Goal: Task Accomplishment & Management: Complete application form

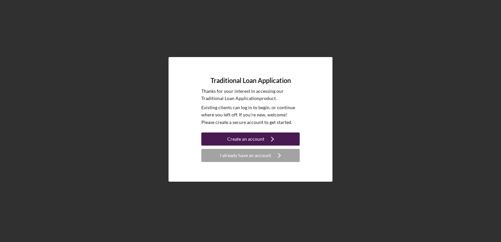
click at [256, 141] on div "Create an account" at bounding box center [245, 139] width 37 height 13
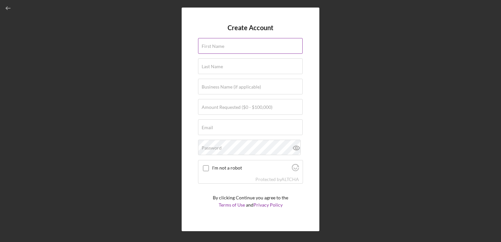
click at [226, 45] on div "First Name" at bounding box center [250, 46] width 105 height 16
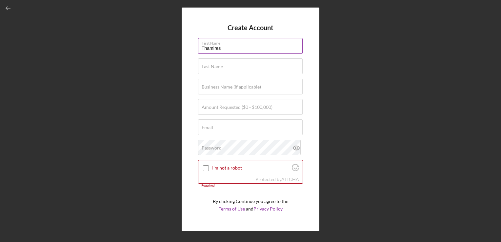
type input "Thamires"
type input "Vicensotti Fee"
click at [233, 87] on label "Business Name (if applicable)" at bounding box center [231, 86] width 59 height 5
click at [233, 87] on input "Business Name (if applicable)" at bounding box center [250, 87] width 105 height 16
type input "L"
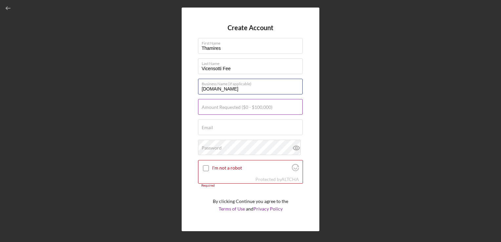
type input "[DOMAIN_NAME]"
click at [239, 108] on label "Amount Requested ($0 - $100,000)" at bounding box center [237, 107] width 71 height 5
click at [239, 108] on input "Amount Requested ($0 - $100,000)" at bounding box center [250, 107] width 105 height 16
type input "$10,000"
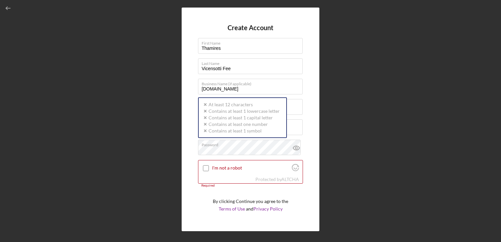
click at [309, 133] on div "Create Account First Name [PERSON_NAME] Last Name Vicensotti Fee Business Name …" at bounding box center [251, 120] width 138 height 224
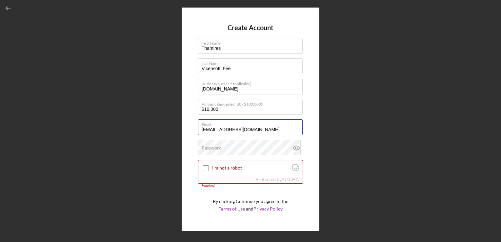
drag, startPoint x: 259, startPoint y: 128, endPoint x: 170, endPoint y: 125, distance: 88.6
click at [170, 125] on div "Create Account First Name [PERSON_NAME] Last Name Vicensotti Fee Business Name …" at bounding box center [250, 119] width 495 height 239
type input "[EMAIL_ADDRESS][DOMAIN_NAME]"
click at [217, 150] on label "Password" at bounding box center [212, 147] width 20 height 5
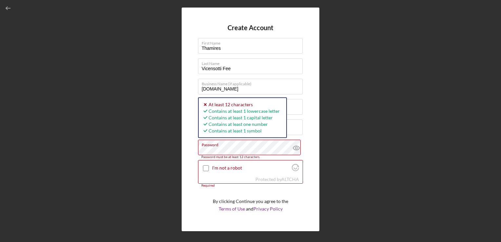
click at [165, 159] on div "Create Account First Name [PERSON_NAME] Last Name Vicensotti Fee Business Name …" at bounding box center [250, 119] width 495 height 239
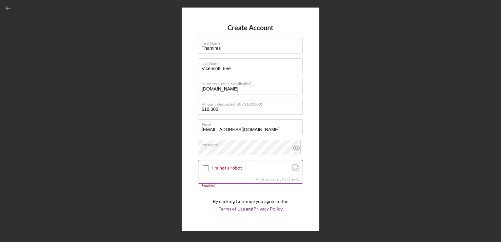
click at [204, 169] on input "I'm not a robot" at bounding box center [206, 168] width 6 height 6
checkbox input "true"
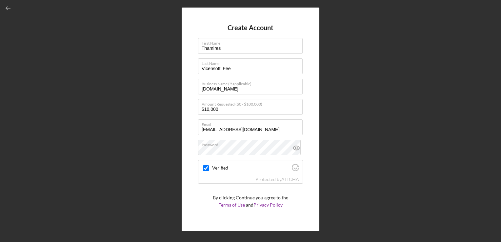
click at [500, 51] on div "Create Account First Name [PERSON_NAME] Last Name Vicensotti Fee Business Name …" at bounding box center [250, 121] width 501 height 242
click at [355, 175] on div "Create Account First Name [PERSON_NAME] Last Name Vicensotti Fee Business Name …" at bounding box center [250, 119] width 495 height 239
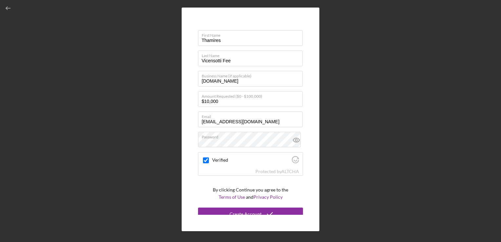
scroll to position [13, 0]
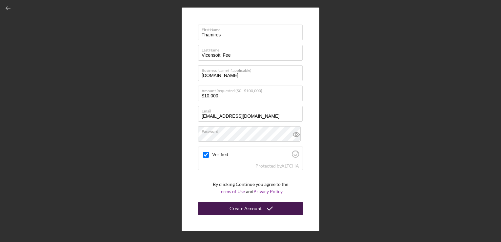
click at [257, 209] on div "Create Account" at bounding box center [246, 208] width 32 height 13
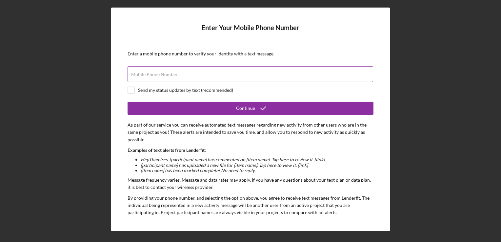
click at [198, 75] on input "Mobile Phone Number" at bounding box center [251, 74] width 246 height 16
type input "(9##) ###-####"
type input "[PHONE_NUMBER]"
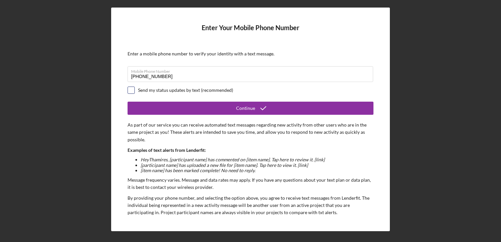
click at [132, 87] on input "checkbox" at bounding box center [131, 90] width 7 height 7
checkbox input "true"
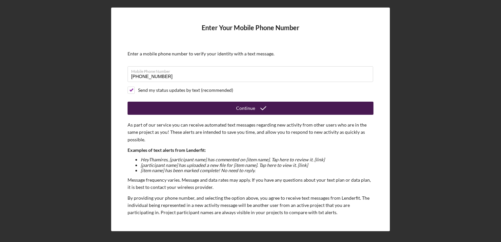
click at [266, 105] on icon "submit" at bounding box center [263, 108] width 16 height 16
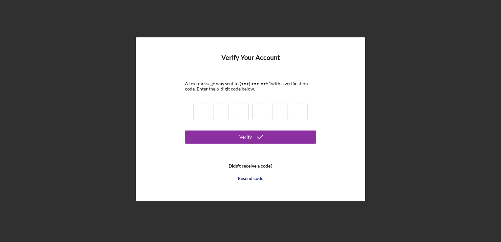
click at [199, 114] on input at bounding box center [202, 112] width 16 height 16
type input "4"
type input "2"
type input "5"
type input "4"
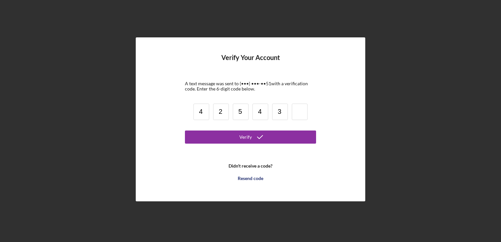
type input "3"
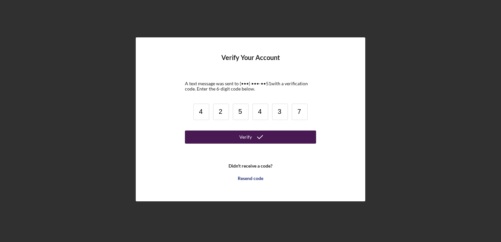
type input "7"
click at [234, 136] on button "Verify" at bounding box center [250, 137] width 131 height 13
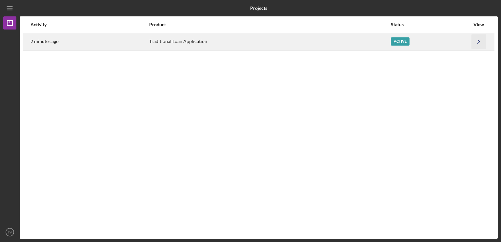
click at [478, 44] on icon "Icon/Navigate" at bounding box center [479, 41] width 15 height 15
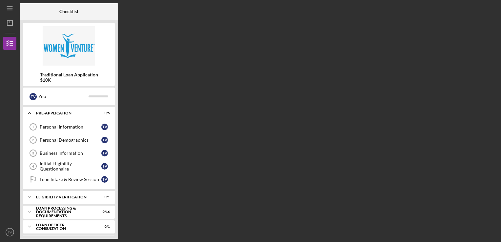
click at [459, 59] on div "Checklist Traditional Loan Application $10K T V You Icon/Expander Pre-Applicati…" at bounding box center [259, 121] width 478 height 236
click at [27, 113] on icon "Icon/Expander" at bounding box center [29, 113] width 13 height 13
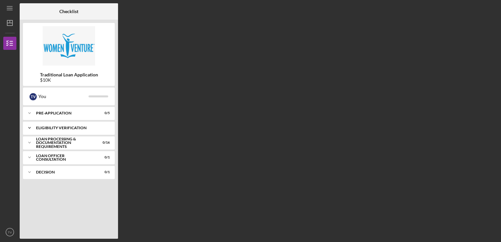
click at [30, 130] on icon "Icon/Expander" at bounding box center [29, 127] width 13 height 13
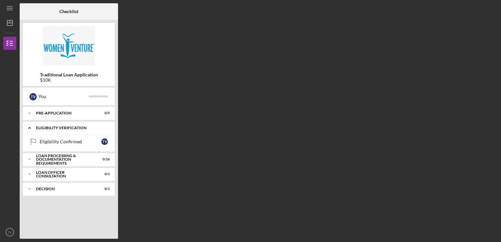
click at [30, 130] on icon "Icon/Expander" at bounding box center [29, 127] width 13 height 13
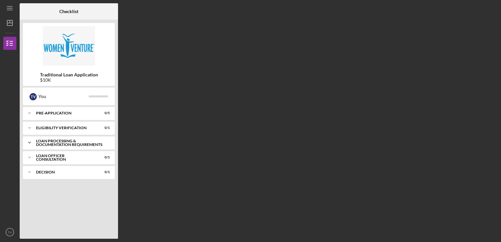
click at [29, 145] on icon "Icon/Expander" at bounding box center [29, 142] width 13 height 13
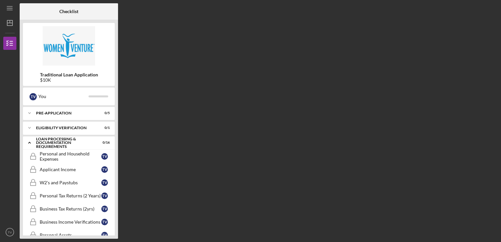
drag, startPoint x: 83, startPoint y: 138, endPoint x: 289, endPoint y: 199, distance: 215.2
click at [225, 209] on div "Checklist Traditional Loan Application $10K T V You Icon/Expander Pre-Applicati…" at bounding box center [259, 121] width 478 height 236
drag, startPoint x: 116, startPoint y: 111, endPoint x: 109, endPoint y: 251, distance: 140.0
click at [109, 242] on html "Icon/Menu Checklist Checklist Traditional Loan Application $10K T V You Icon/Ex…" at bounding box center [250, 121] width 501 height 242
drag, startPoint x: 500, startPoint y: 106, endPoint x: 500, endPoint y: 176, distance: 70.2
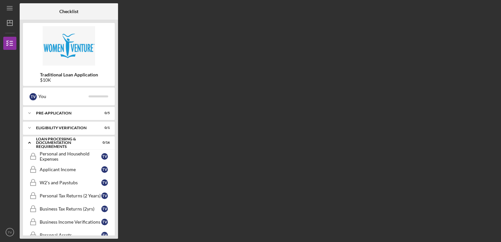
click at [500, 176] on div "Icon/Menu Checklist Checklist Traditional Loan Application $10K T V You Icon/Ex…" at bounding box center [250, 121] width 501 height 242
click at [30, 143] on polyline at bounding box center [30, 142] width 2 height 1
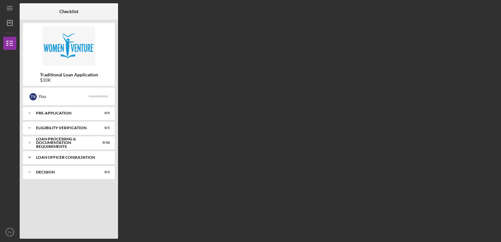
click at [30, 160] on icon "Icon/Expander" at bounding box center [29, 157] width 13 height 13
click at [30, 171] on icon "Icon/Expander" at bounding box center [29, 172] width 13 height 13
click at [29, 112] on icon "Icon/Expander" at bounding box center [29, 113] width 13 height 13
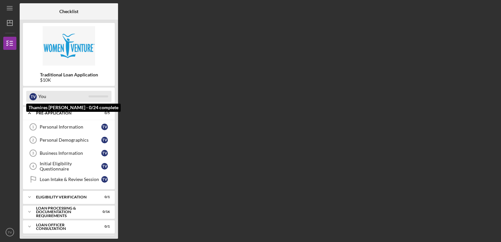
click at [45, 101] on div "You" at bounding box center [63, 96] width 50 height 11
click at [41, 96] on div "You" at bounding box center [63, 96] width 50 height 11
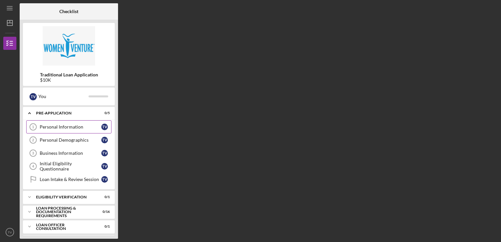
click at [55, 123] on link "Personal Information 1 Personal Information T V" at bounding box center [68, 126] width 85 height 13
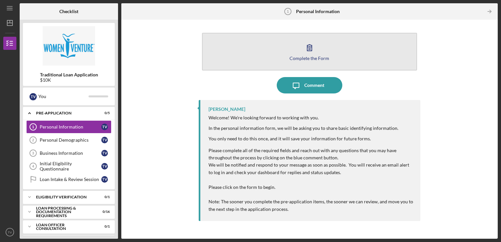
click at [309, 49] on icon "button" at bounding box center [309, 48] width 5 height 6
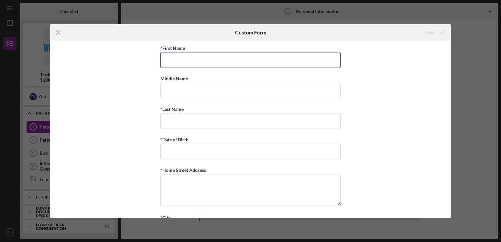
click at [243, 58] on input "*First Name" at bounding box center [250, 60] width 180 height 16
type input "Thamires"
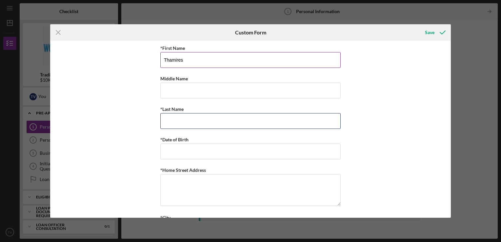
type input "P"
type input "F"
type input "Vicensotti Fee"
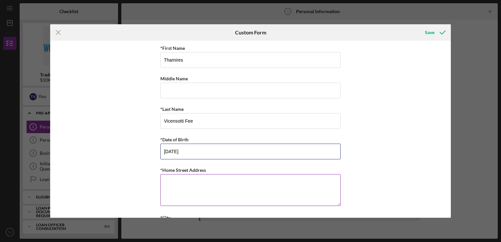
type input "[DATE]"
click at [222, 181] on textarea "*Home Street Address" at bounding box center [250, 190] width 180 height 32
type textarea "[STREET_ADDRESS][PERSON_NAME]"
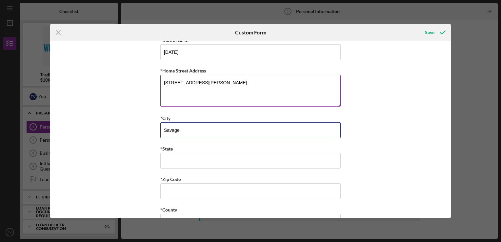
type input "Savage"
type input "[US_STATE]"
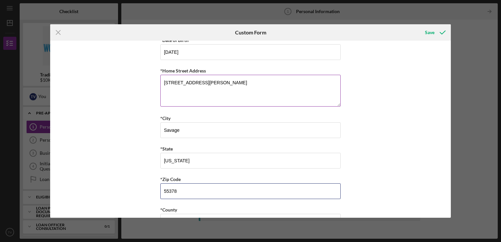
type input "55378"
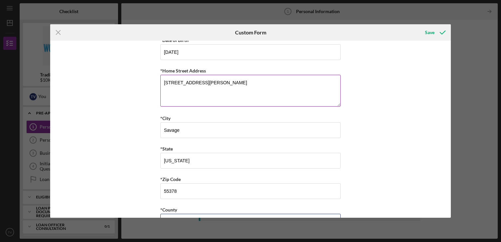
scroll to position [110, 0]
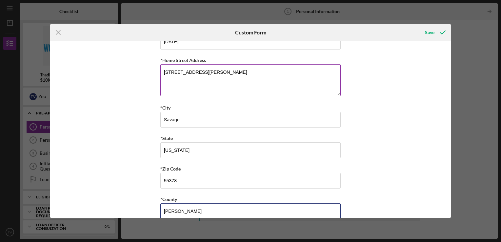
type input "[PERSON_NAME]"
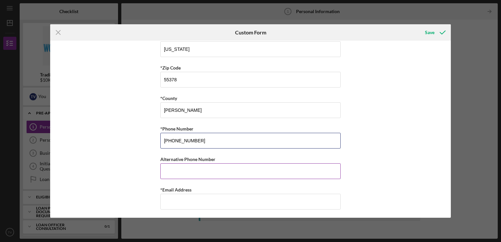
type input "[PHONE_NUMBER]"
click at [214, 173] on input "Alternative Phone Number" at bounding box center [250, 171] width 180 height 16
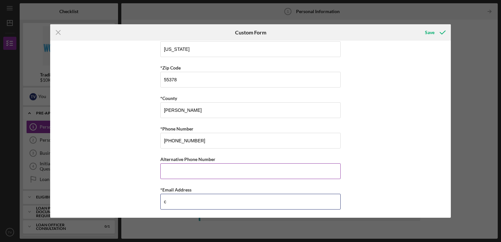
type input "c"
click at [207, 201] on input "c" at bounding box center [250, 202] width 180 height 16
click at [278, 198] on input "c" at bounding box center [250, 202] width 180 height 16
click at [297, 198] on input "c" at bounding box center [250, 202] width 180 height 16
type input "[EMAIL_ADDRESS][DOMAIN_NAME]"
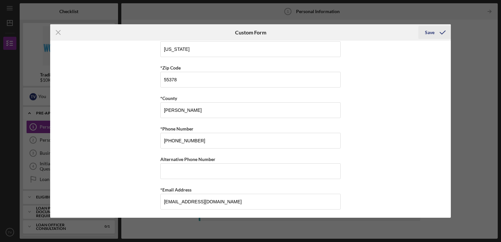
click at [428, 32] on div "Save" at bounding box center [430, 32] width 10 height 13
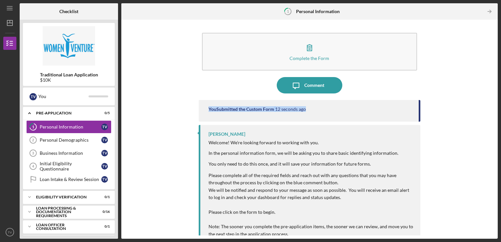
drag, startPoint x: 492, startPoint y: 84, endPoint x: 498, endPoint y: 125, distance: 41.9
click at [498, 125] on div "Icon/Menu 1 Personal Information Checklist Traditional Loan Application $10K T …" at bounding box center [250, 121] width 501 height 242
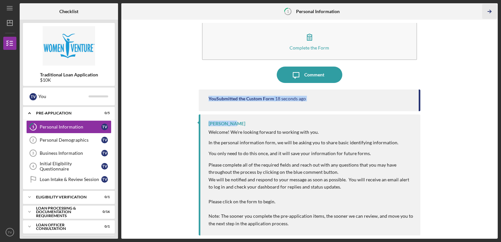
click at [490, 11] on icon "Icon/Table Pagination Arrow" at bounding box center [490, 11] width 15 height 15
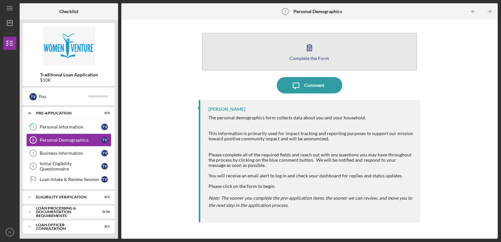
click at [307, 54] on icon "button" at bounding box center [310, 47] width 16 height 16
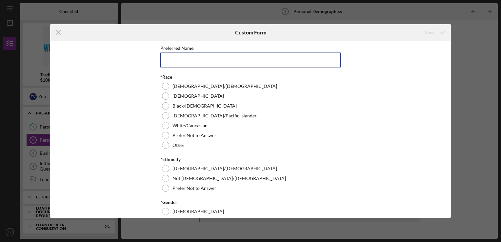
click at [307, 54] on input "Preferred Name" at bounding box center [250, 60] width 180 height 16
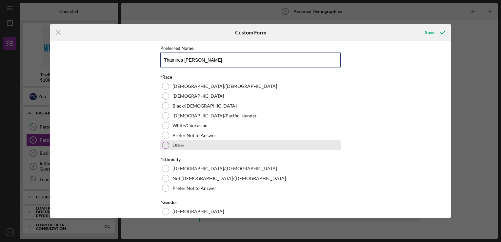
type input "Thamires [PERSON_NAME]"
click at [163, 146] on div at bounding box center [165, 145] width 7 height 7
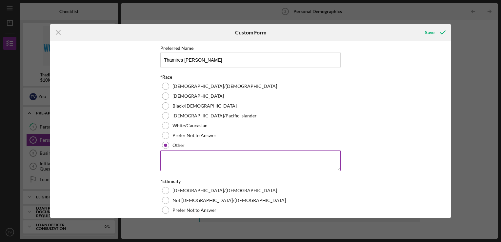
click at [170, 157] on textarea at bounding box center [250, 160] width 180 height 21
type textarea "Latin / [GEOGRAPHIC_DATA]"
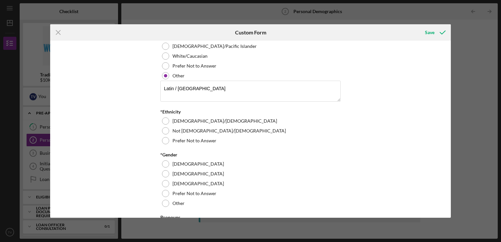
scroll to position [82, 0]
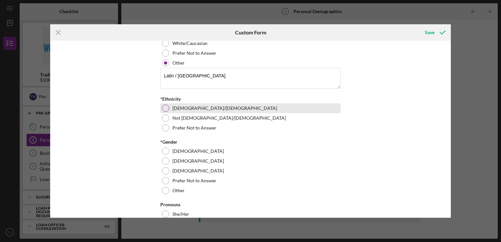
click at [164, 107] on div at bounding box center [165, 108] width 7 height 7
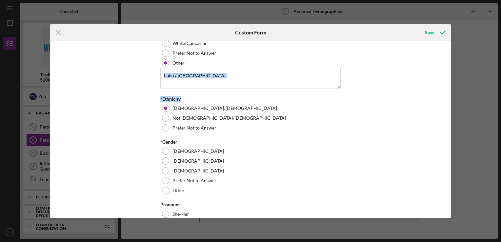
drag, startPoint x: 449, startPoint y: 79, endPoint x: 451, endPoint y: 93, distance: 13.3
click at [451, 93] on div "Icon/Menu Close Custom Form Save Preferred Name [PERSON_NAME] Vicensotti Fee *R…" at bounding box center [250, 121] width 501 height 242
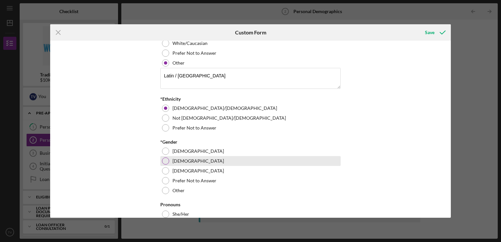
click at [167, 160] on div at bounding box center [165, 161] width 7 height 7
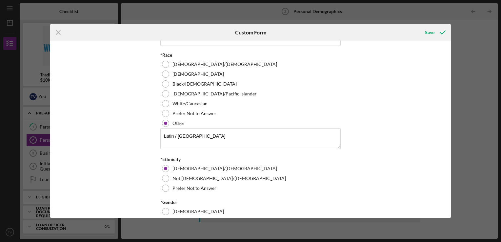
scroll to position [18, 0]
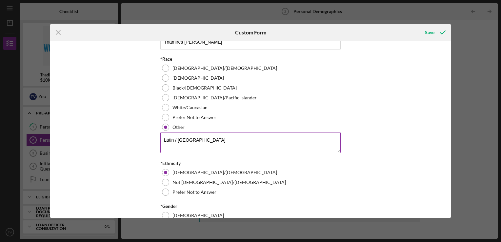
click at [173, 139] on textarea "Latin / [GEOGRAPHIC_DATA]" at bounding box center [250, 142] width 180 height 21
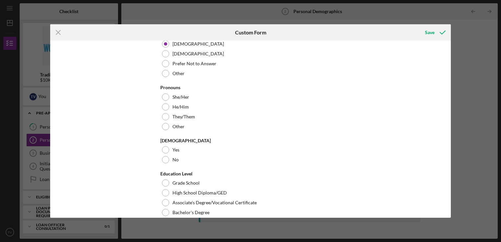
scroll to position [208, 0]
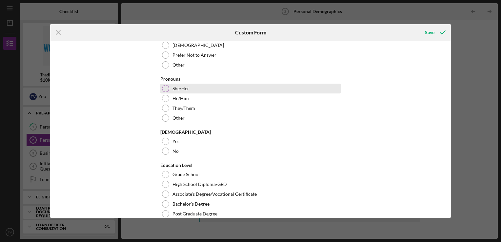
click at [165, 88] on div at bounding box center [165, 88] width 7 height 7
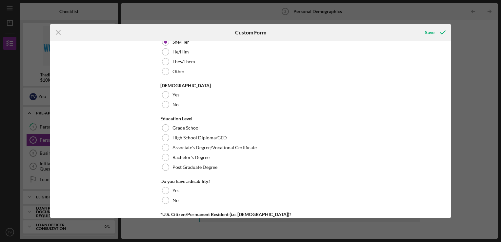
scroll to position [271, 0]
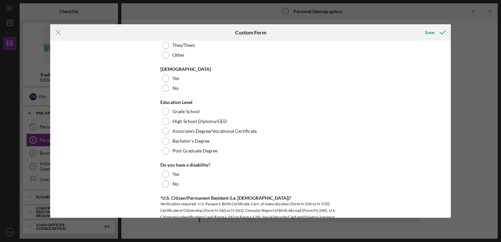
click at [448, 122] on div "Preferred Name [PERSON_NAME] Vicensotti Fee *Race [DEMOGRAPHIC_DATA]/[DEMOGRAPH…" at bounding box center [250, 129] width 401 height 177
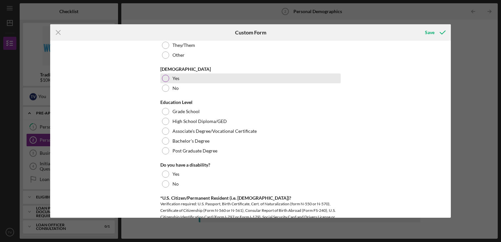
click at [163, 77] on div at bounding box center [165, 78] width 7 height 7
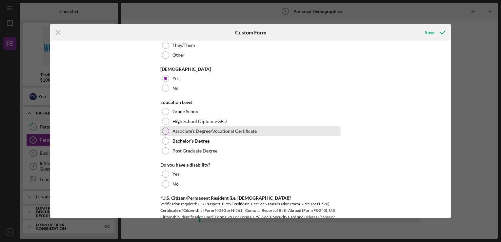
click at [165, 133] on div at bounding box center [165, 131] width 7 height 7
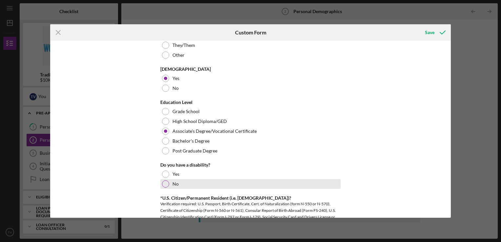
click at [163, 182] on div at bounding box center [165, 183] width 7 height 7
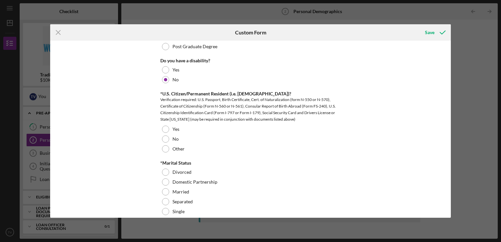
scroll to position [387, 0]
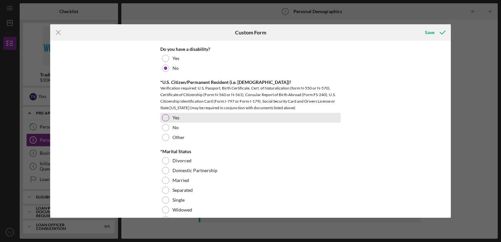
click at [162, 116] on div at bounding box center [165, 117] width 7 height 7
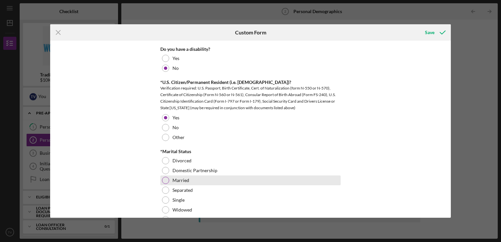
click at [165, 180] on div at bounding box center [165, 180] width 7 height 7
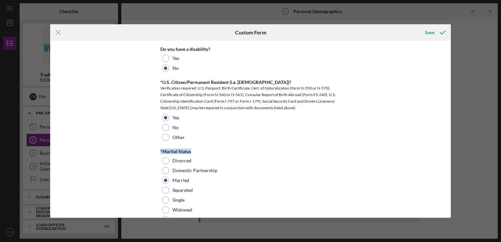
drag, startPoint x: 448, startPoint y: 140, endPoint x: 453, endPoint y: 149, distance: 10.4
click at [453, 149] on div "Icon/Menu Close Custom Form Save Preferred Name [PERSON_NAME] Vicensotti Fee *R…" at bounding box center [250, 121] width 501 height 242
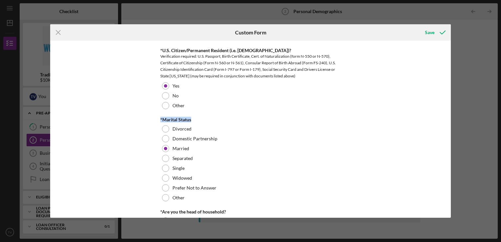
scroll to position [433, 0]
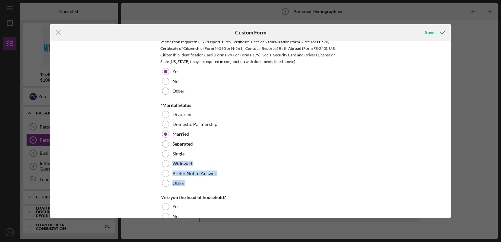
drag, startPoint x: 449, startPoint y: 154, endPoint x: 452, endPoint y: 184, distance: 30.0
click at [452, 184] on div "Icon/Menu Close Custom Form Save Preferred Name [PERSON_NAME] Vicensotti Fee *R…" at bounding box center [250, 121] width 501 height 242
drag, startPoint x: 452, startPoint y: 144, endPoint x: 445, endPoint y: 131, distance: 14.7
click at [445, 131] on div "Icon/Menu Close Custom Form Save Preferred Name [PERSON_NAME] Vicensotti Fee *R…" at bounding box center [250, 121] width 501 height 242
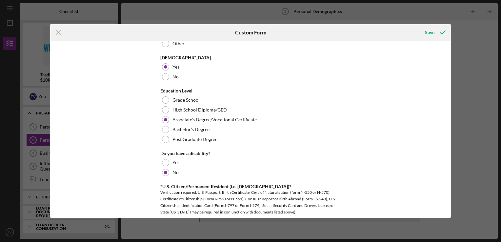
scroll to position [282, 0]
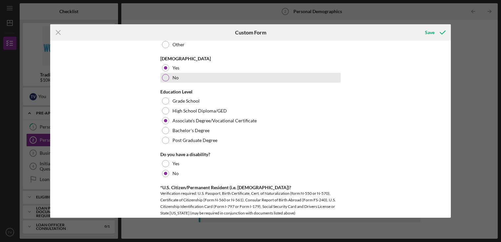
click at [167, 78] on div at bounding box center [165, 77] width 7 height 7
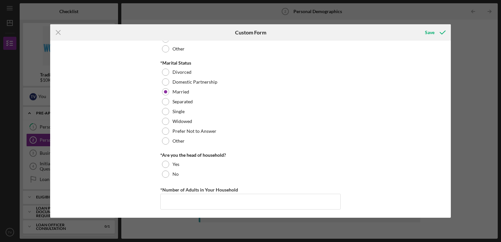
scroll to position [478, 0]
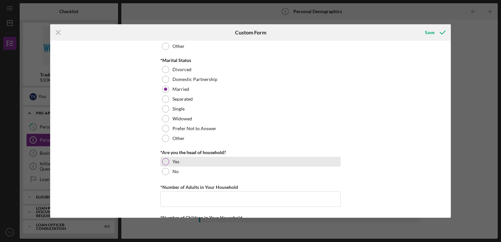
click at [163, 161] on div at bounding box center [165, 161] width 7 height 7
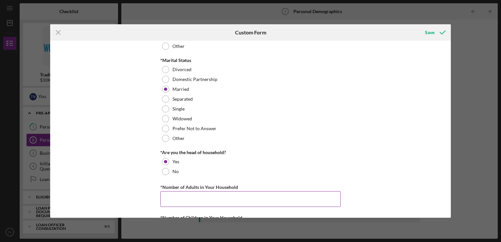
click at [181, 198] on input "*Number of Adults in Your Household" at bounding box center [250, 199] width 180 height 16
type input "2"
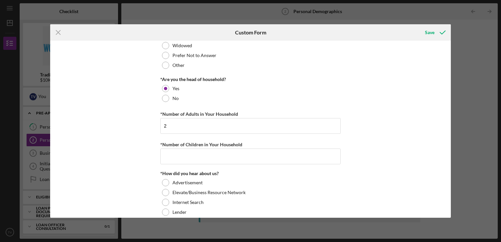
scroll to position [570, 0]
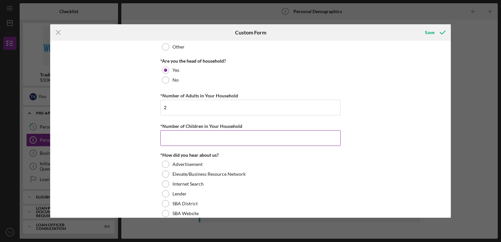
click at [244, 135] on input "*Number of Children in Your Household" at bounding box center [250, 138] width 180 height 16
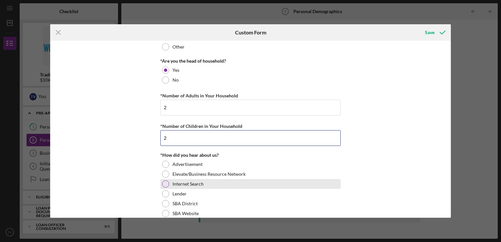
type input "2"
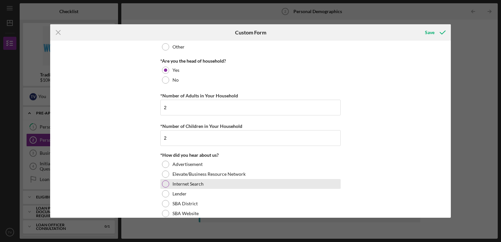
click at [167, 183] on div at bounding box center [165, 183] width 7 height 7
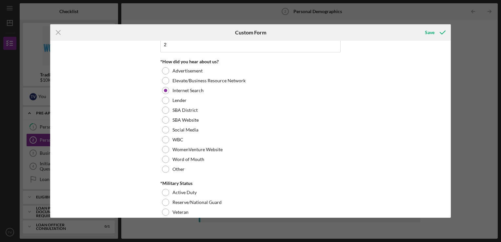
scroll to position [691, 0]
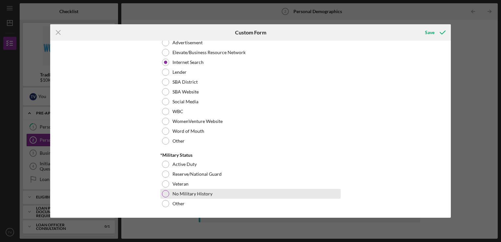
click at [165, 194] on div at bounding box center [165, 193] width 7 height 7
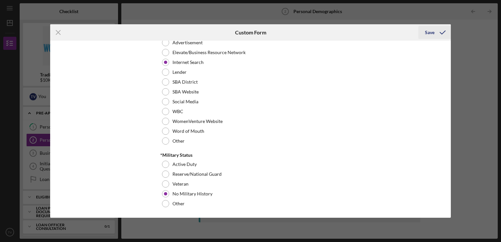
click at [431, 29] on div "Save" at bounding box center [430, 32] width 10 height 13
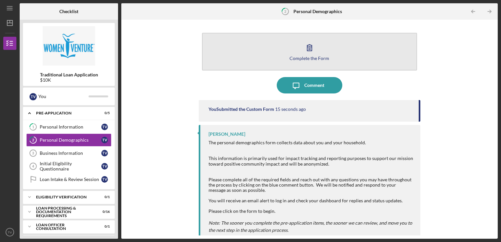
click at [305, 46] on icon "button" at bounding box center [310, 47] width 16 height 16
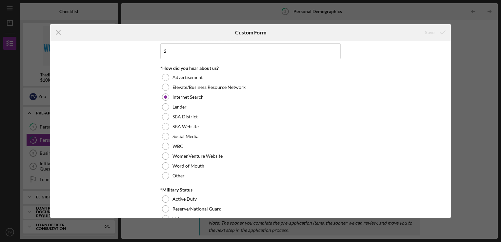
scroll to position [691, 0]
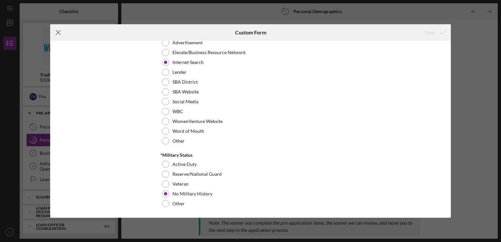
click at [57, 34] on icon "Icon/Menu Close" at bounding box center [58, 32] width 16 height 16
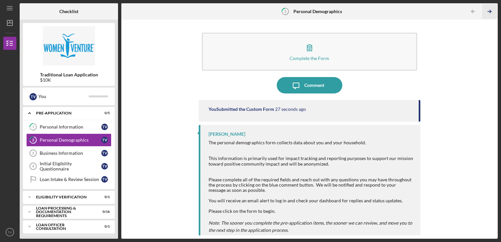
click at [492, 14] on icon "Icon/Table Pagination Arrow" at bounding box center [490, 11] width 15 height 15
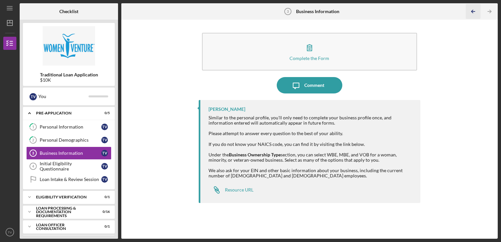
click at [474, 14] on icon "Icon/Table Pagination Arrow" at bounding box center [473, 11] width 15 height 15
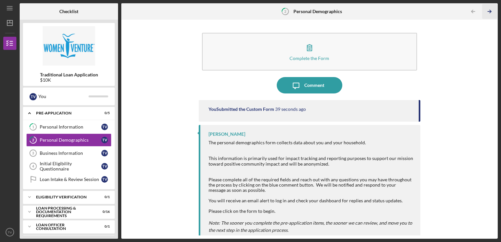
click at [489, 11] on line "button" at bounding box center [489, 11] width 3 height 0
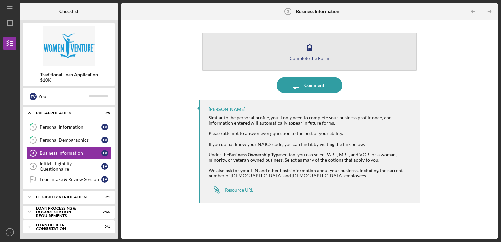
click at [311, 51] on icon "button" at bounding box center [309, 48] width 5 height 6
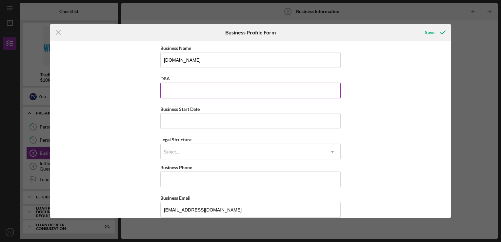
click at [241, 89] on input "DBA" at bounding box center [250, 91] width 180 height 16
drag, startPoint x: 215, startPoint y: 62, endPoint x: 92, endPoint y: 60, distance: 123.1
click at [92, 60] on div "Business Name [DOMAIN_NAME] DBA Business Start Date Legal Structure Select... I…" at bounding box center [250, 129] width 401 height 177
type input "Leblon Beauty LLC"
type input "Leblon Nutrition"
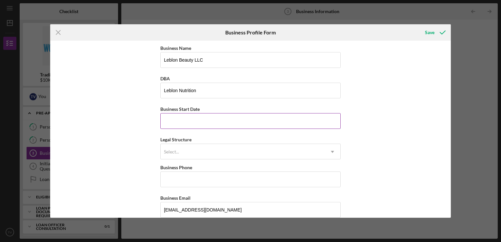
click at [174, 124] on input "Business Start Date" at bounding box center [250, 121] width 180 height 16
type input "[DATE]"
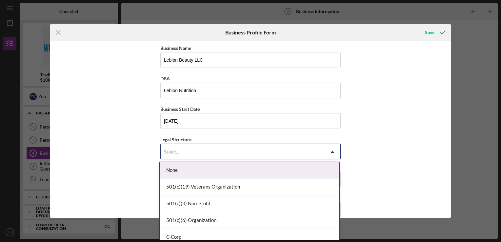
click at [203, 149] on div "Select..." at bounding box center [243, 151] width 164 height 15
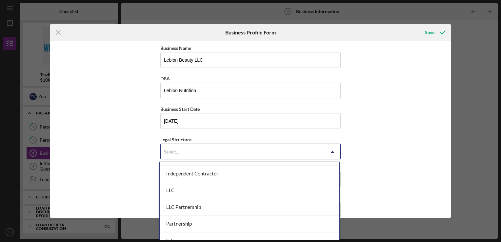
scroll to position [105, 0]
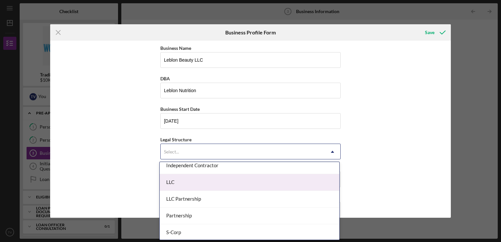
click at [230, 184] on div "LLC" at bounding box center [250, 182] width 180 height 17
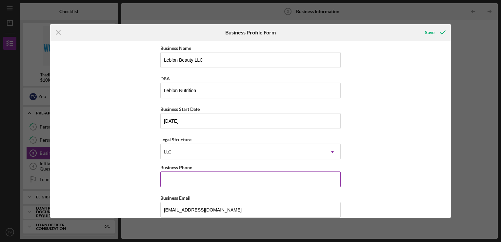
click at [223, 180] on input "Business Phone" at bounding box center [250, 180] width 180 height 16
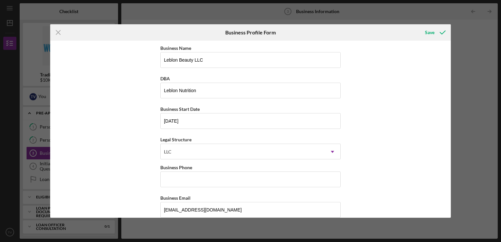
click at [357, 177] on div "Business Name Leblon Beauty LLC DBA Leblon Nutrition Business Start Date [DATE]…" at bounding box center [250, 129] width 401 height 177
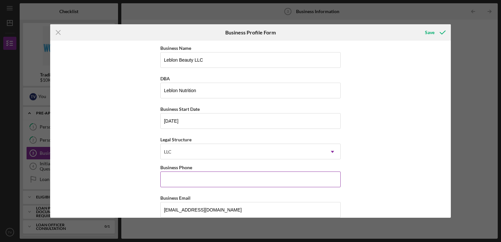
click at [223, 175] on input "Business Phone" at bounding box center [250, 180] width 180 height 16
type input "[PHONE_NUMBER]"
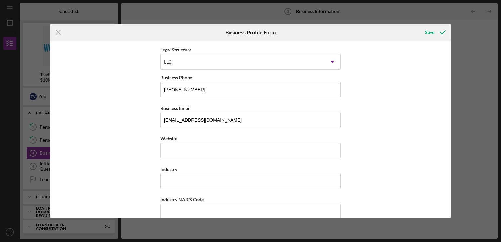
scroll to position [113, 0]
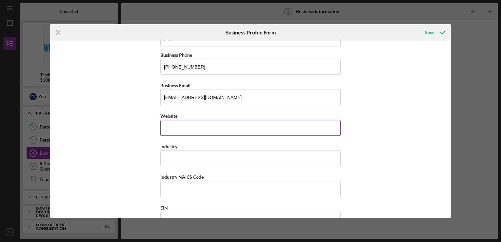
click at [217, 126] on input "Website" at bounding box center [250, 128] width 180 height 16
type input "[DOMAIN_NAME]"
type input "[STREET_ADDRESS][PERSON_NAME]"
type input "Savage"
type input "55378"
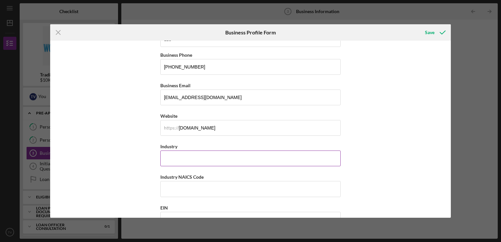
click at [215, 153] on input "Industry" at bounding box center [250, 159] width 180 height 16
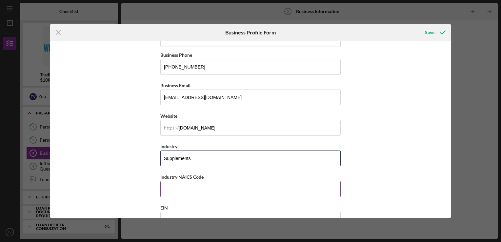
type input "Supplements"
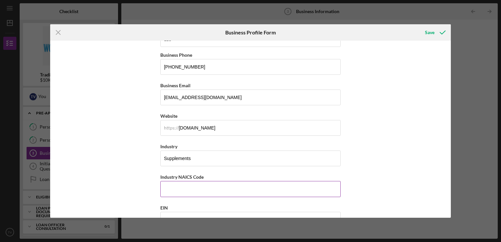
click at [205, 188] on input "Industry NAICS Code" at bounding box center [250, 189] width 180 height 16
paste input "621399"
type input "621399"
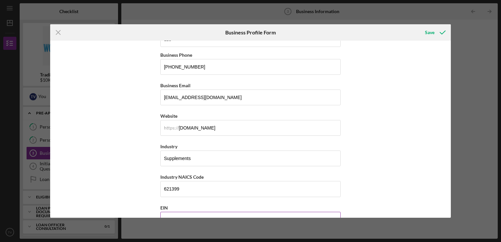
click at [245, 213] on input "EIN" at bounding box center [250, 220] width 180 height 16
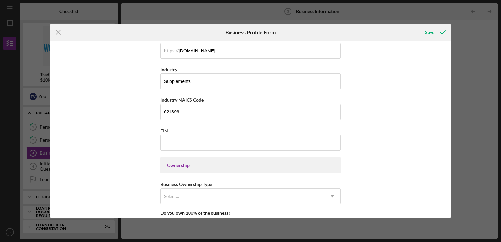
scroll to position [198, 0]
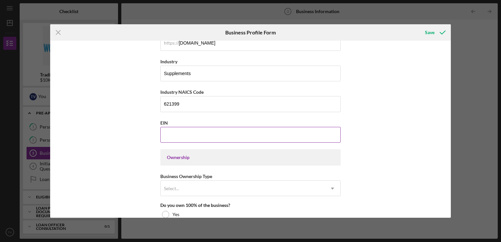
click at [212, 130] on input "EIN" at bounding box center [250, 135] width 180 height 16
type input "[US_EMPLOYER_IDENTIFICATION_NUMBER]"
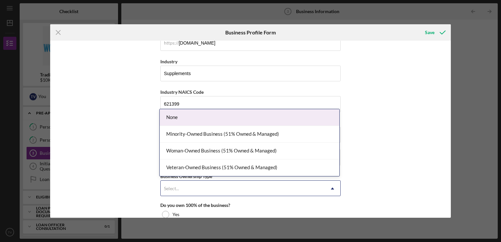
click at [218, 184] on div "Select..." at bounding box center [243, 188] width 164 height 15
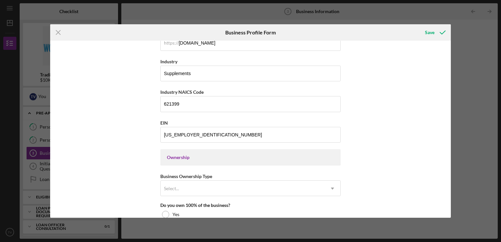
scroll to position [198, 0]
click at [298, 151] on div "Ownership" at bounding box center [250, 157] width 180 height 16
click at [290, 154] on div "Ownership" at bounding box center [250, 156] width 167 height 5
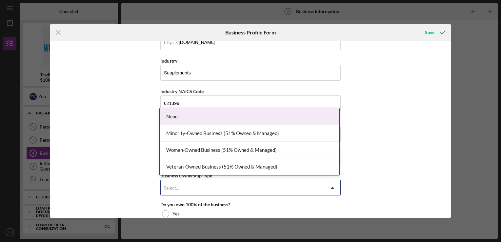
click at [232, 188] on div "Select..." at bounding box center [243, 187] width 164 height 15
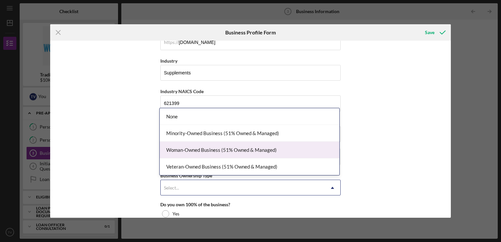
click at [249, 150] on div "Woman-Owned Business (51% Owned & Managed)" at bounding box center [250, 150] width 180 height 17
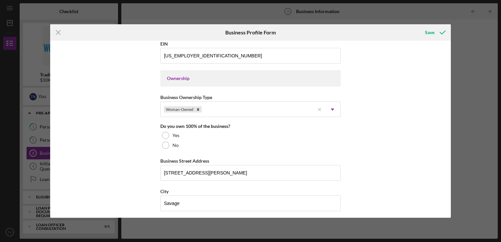
scroll to position [286, 0]
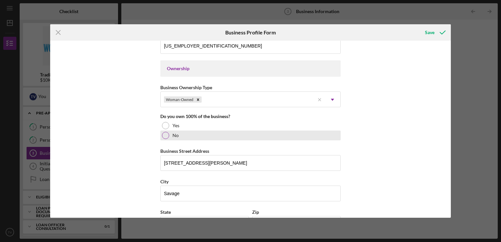
click at [166, 135] on div at bounding box center [165, 135] width 7 height 7
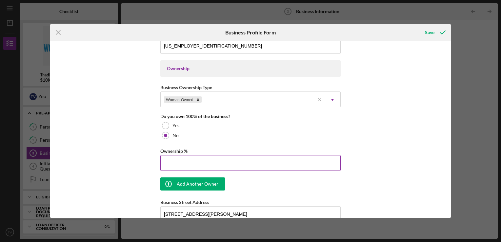
click at [177, 158] on input "Ownership %" at bounding box center [250, 163] width 180 height 16
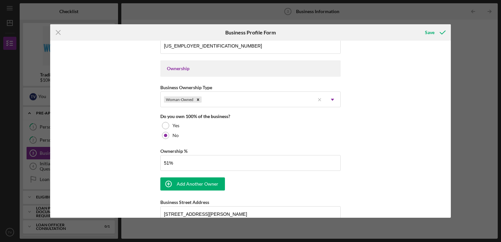
type input "51.00%"
click at [275, 186] on div "Business Name Leblon Beauty LLC DBA Leblon Nutrition Business Start Date [DATE]…" at bounding box center [250, 116] width 180 height 716
click at [197, 184] on div "Add Another Owner" at bounding box center [198, 184] width 42 height 13
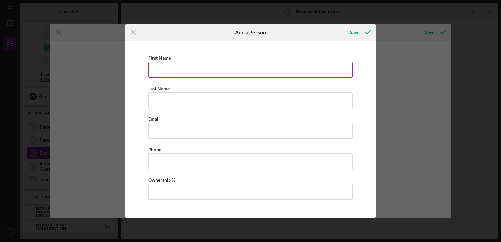
click at [173, 72] on input "First Name" at bounding box center [250, 70] width 205 height 16
click at [134, 33] on icon "Icon/Menu Close" at bounding box center [133, 32] width 16 height 16
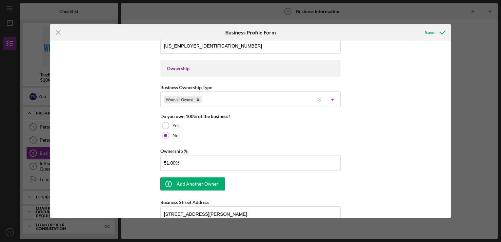
drag, startPoint x: 452, startPoint y: 117, endPoint x: 450, endPoint y: 133, distance: 15.8
click at [450, 133] on div "Icon/Menu Close Business Profile Form Save Business Name Leblon Beauty LLC DBA …" at bounding box center [250, 121] width 501 height 242
click at [449, 137] on div "Business Name Leblon Beauty LLC DBA Leblon Nutrition Business Start Date [DATE]…" at bounding box center [250, 129] width 401 height 177
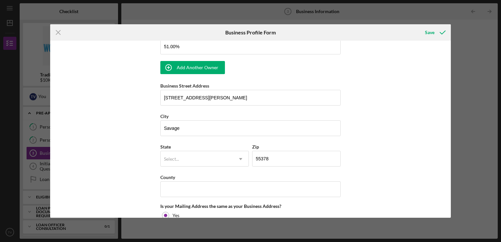
scroll to position [404, 0]
click at [225, 45] on input "51.00%" at bounding box center [250, 46] width 180 height 16
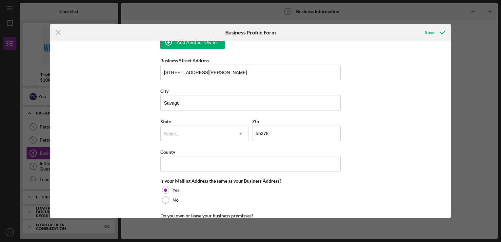
scroll to position [443, 0]
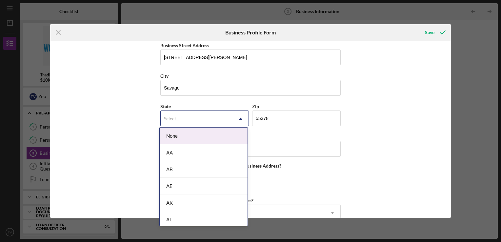
click at [239, 117] on icon "Icon/Dropdown Arrow" at bounding box center [241, 119] width 16 height 16
type input "min"
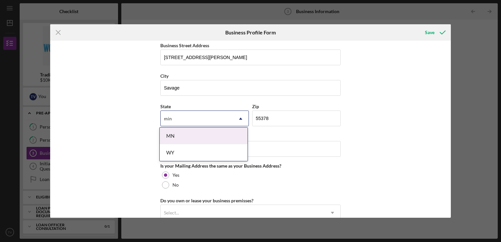
click at [202, 134] on div "MN" at bounding box center [204, 136] width 88 height 17
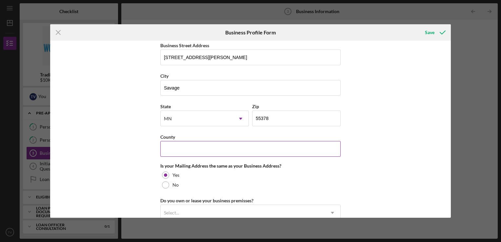
click at [235, 149] on input "County" at bounding box center [250, 149] width 180 height 16
type input "[PERSON_NAME]"
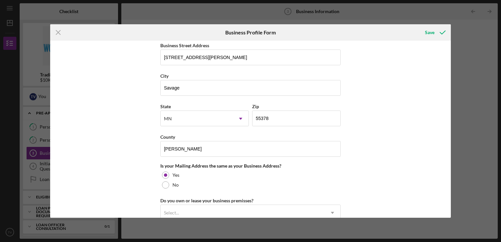
click at [398, 171] on div "Business Name Leblon Beauty LLC DBA Leblon Nutrition Business Start Date [DATE]…" at bounding box center [250, 129] width 401 height 177
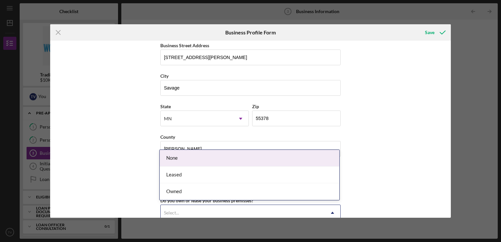
click at [310, 209] on div "Select..." at bounding box center [243, 212] width 164 height 15
click at [261, 163] on div "None" at bounding box center [250, 158] width 180 height 17
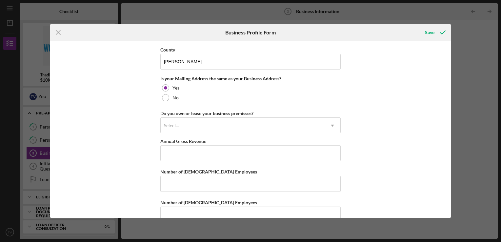
scroll to position [542, 0]
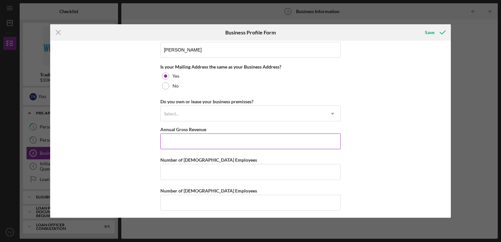
click at [231, 137] on input "Annual Gross Revenue" at bounding box center [250, 142] width 180 height 16
click at [218, 112] on div "Select..." at bounding box center [243, 113] width 164 height 15
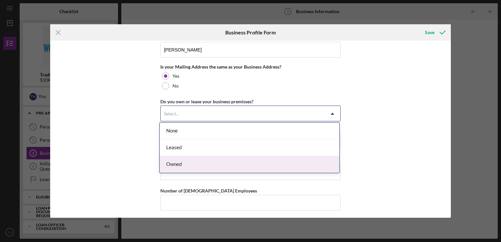
click at [205, 164] on div "Owned" at bounding box center [250, 164] width 180 height 17
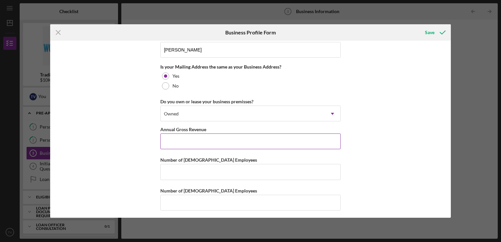
click at [205, 143] on input "Annual Gross Revenue" at bounding box center [250, 142] width 180 height 16
click at [204, 173] on input "Number of [DEMOGRAPHIC_DATA] Employees" at bounding box center [250, 172] width 180 height 16
type input "0"
click at [203, 199] on input "Number of [DEMOGRAPHIC_DATA] Employees" at bounding box center [250, 203] width 180 height 16
type input "0"
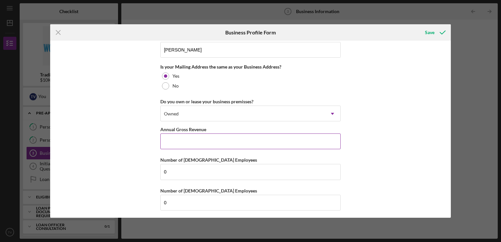
click at [297, 138] on input "Annual Gross Revenue" at bounding box center [250, 142] width 180 height 16
type input "$11,141"
click at [202, 169] on input "0" at bounding box center [250, 172] width 180 height 16
click at [432, 32] on div "Save" at bounding box center [430, 32] width 10 height 13
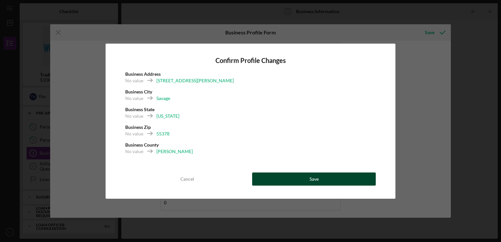
click at [320, 179] on button "Save" at bounding box center [314, 179] width 124 height 13
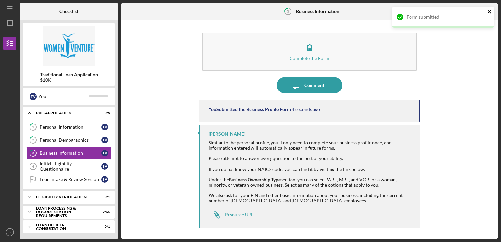
click at [488, 14] on icon "close" at bounding box center [490, 11] width 5 height 5
click at [490, 10] on polyline "button" at bounding box center [491, 11] width 2 height 3
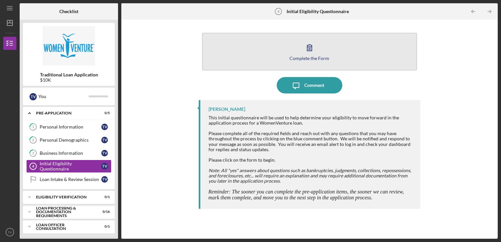
click at [310, 53] on icon "button" at bounding box center [310, 47] width 16 height 16
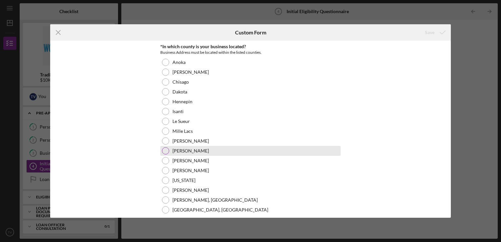
click at [166, 149] on div at bounding box center [165, 150] width 7 height 7
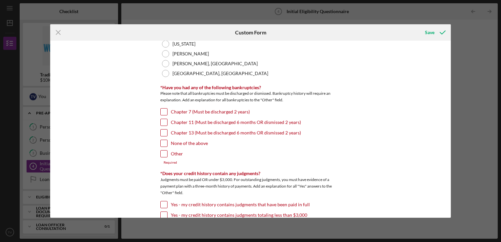
scroll to position [161, 0]
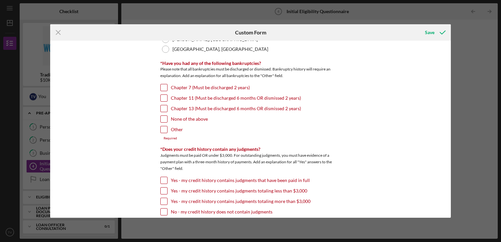
click at [162, 119] on input "None of the above" at bounding box center [164, 119] width 7 height 7
checkbox input "true"
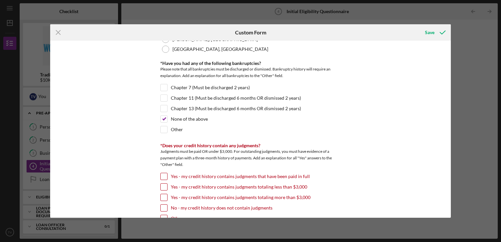
click at [164, 207] on input "No - my credit history does not contain judgments" at bounding box center [164, 208] width 7 height 7
checkbox input "true"
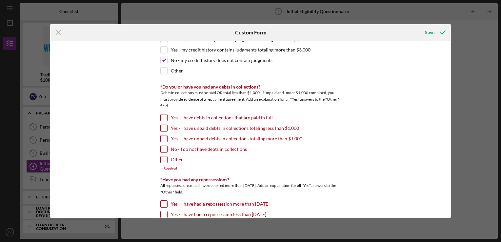
scroll to position [338, 0]
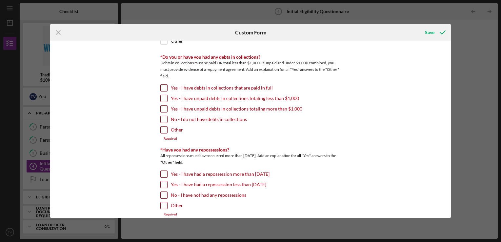
click at [165, 121] on div at bounding box center [163, 119] width 7 height 7
click at [164, 118] on input "No - I do not have debts in collections" at bounding box center [164, 119] width 7 height 7
checkbox input "true"
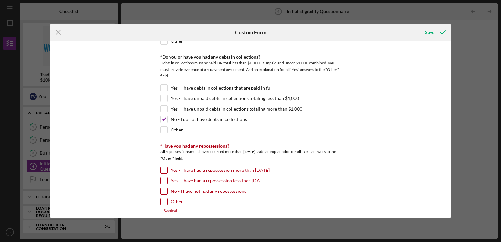
click at [161, 189] on input "No - I have not had any repossessions" at bounding box center [164, 191] width 7 height 7
checkbox input "true"
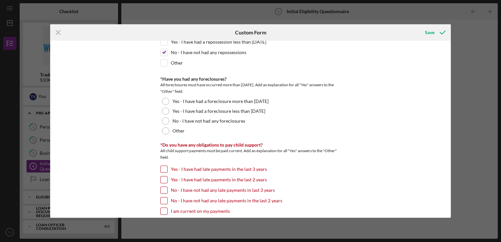
scroll to position [481, 0]
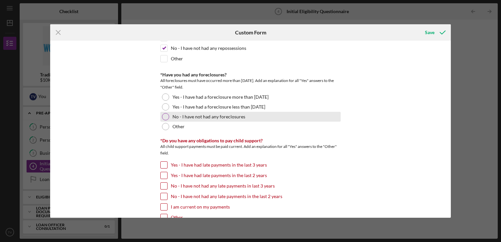
click at [164, 114] on div at bounding box center [165, 116] width 7 height 7
click at [163, 193] on input "No - I have not had any late payments in the last 2 years" at bounding box center [164, 196] width 7 height 7
checkbox input "true"
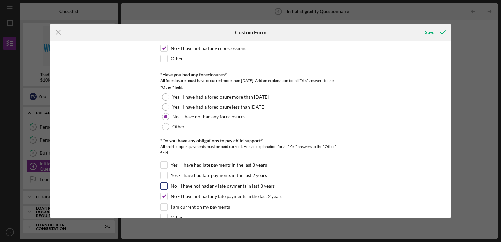
click at [164, 183] on input "No - I have not had any late payments in last 3 years" at bounding box center [164, 186] width 7 height 7
checkbox input "true"
click at [163, 194] on input "No - I have not had any late payments in the last 2 years" at bounding box center [164, 196] width 7 height 7
checkbox input "false"
drag, startPoint x: 453, startPoint y: 109, endPoint x: 453, endPoint y: 115, distance: 5.3
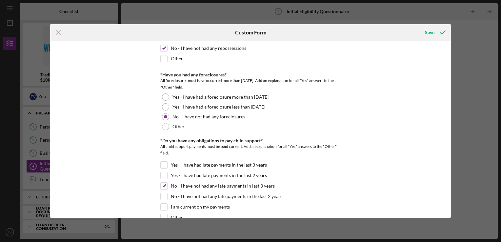
click at [453, 115] on div "Icon/Menu Close Custom Form Save *In which county is your business located? Bus…" at bounding box center [250, 121] width 501 height 242
drag, startPoint x: 449, startPoint y: 123, endPoint x: 449, endPoint y: 127, distance: 4.6
click at [449, 127] on div "*In which county is your business located? Business Address must be located wit…" at bounding box center [250, 129] width 401 height 177
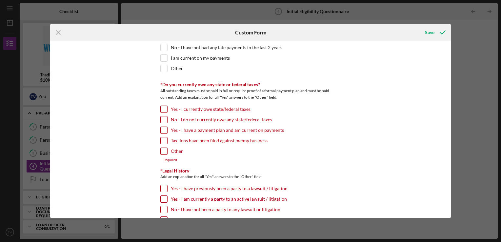
scroll to position [632, 0]
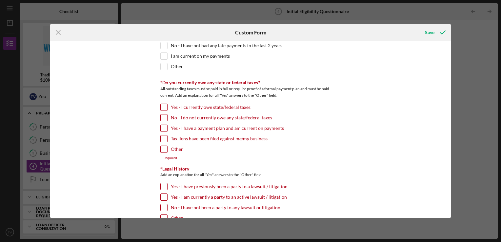
click at [164, 115] on input "No - I do not currently owe any state/federal taxes" at bounding box center [164, 118] width 7 height 7
checkbox input "true"
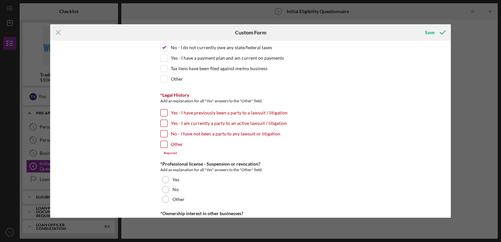
scroll to position [706, 0]
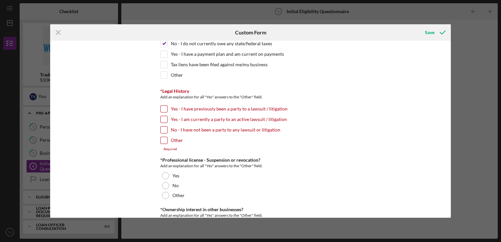
click at [163, 127] on input "No - I have not been a party to any lawsuit or litigation" at bounding box center [164, 130] width 7 height 7
checkbox input "true"
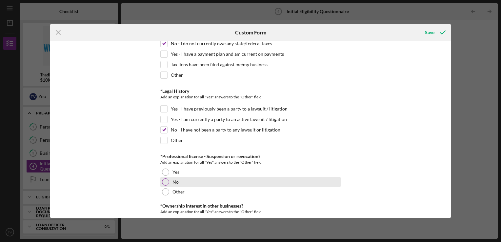
click at [165, 179] on div at bounding box center [165, 182] width 7 height 7
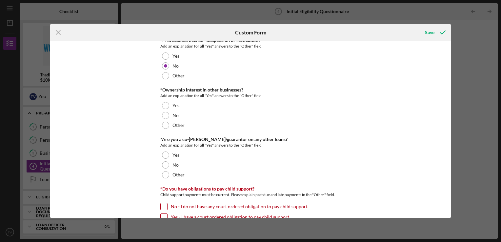
scroll to position [831, 0]
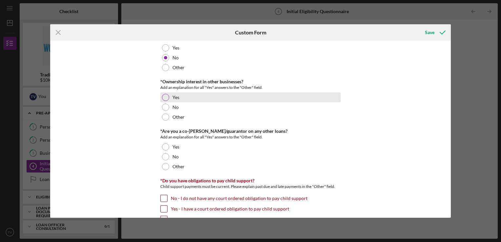
click at [164, 94] on div at bounding box center [165, 97] width 7 height 7
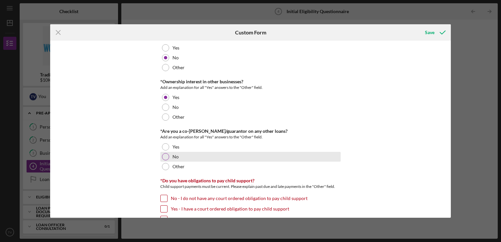
click at [165, 155] on div at bounding box center [165, 156] width 7 height 7
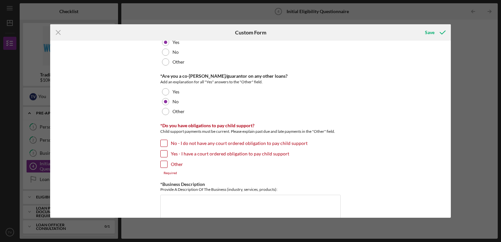
scroll to position [896, 0]
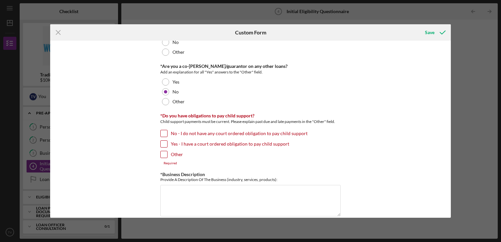
click at [163, 130] on input "No - I do not have any court ordered obligation to pay child support" at bounding box center [164, 133] width 7 height 7
checkbox input "true"
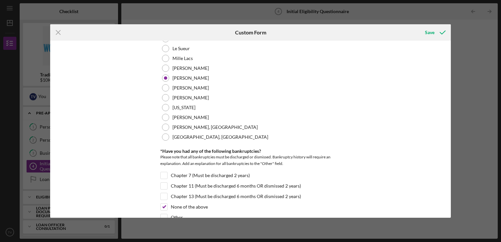
scroll to position [39, 0]
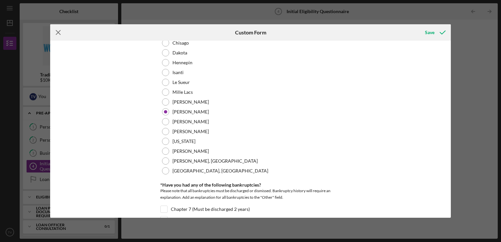
click at [57, 30] on icon "Icon/Menu Close" at bounding box center [58, 32] width 16 height 16
